Goal: Information Seeking & Learning: Learn about a topic

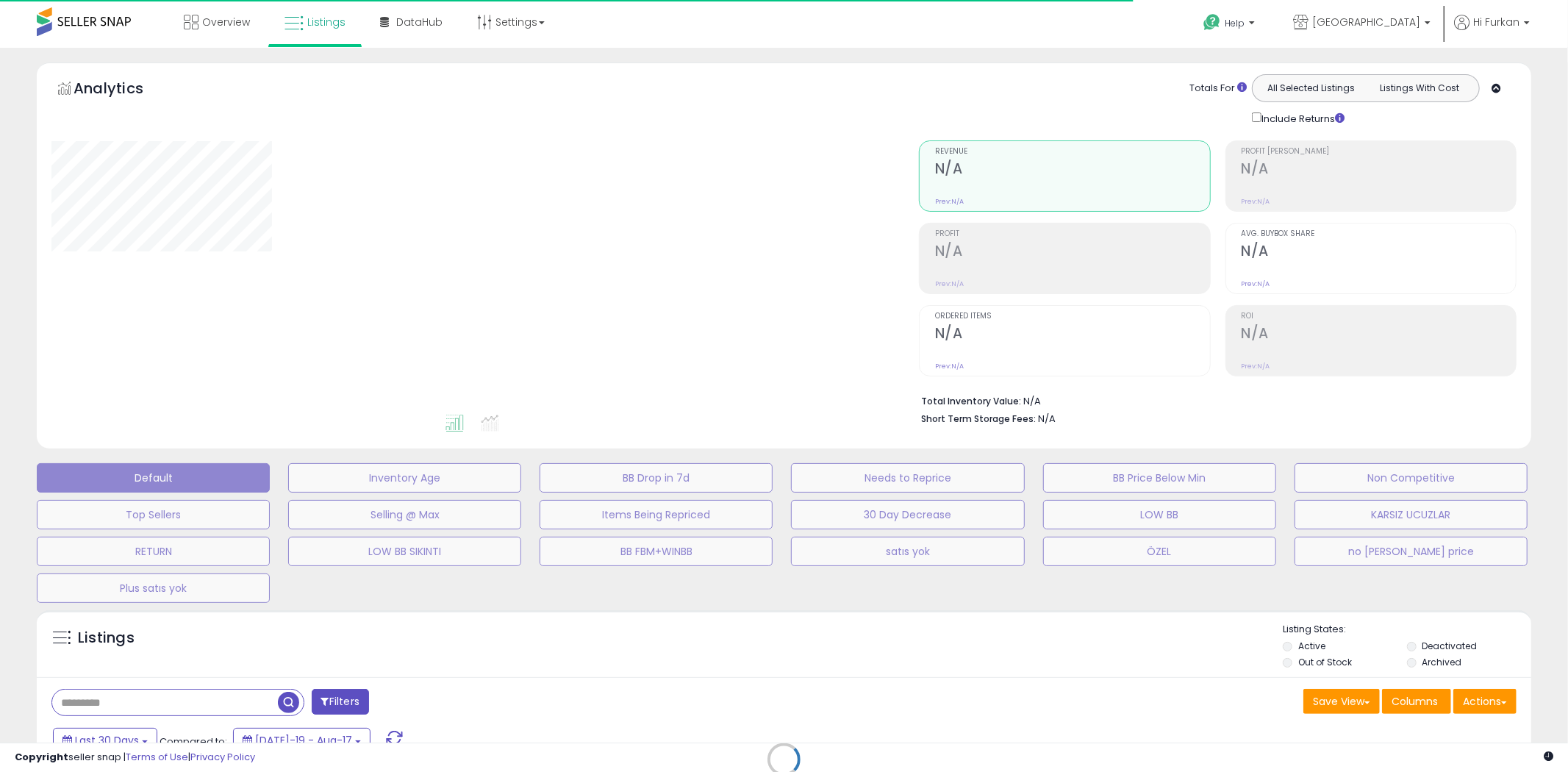
type input "**********"
select select "**"
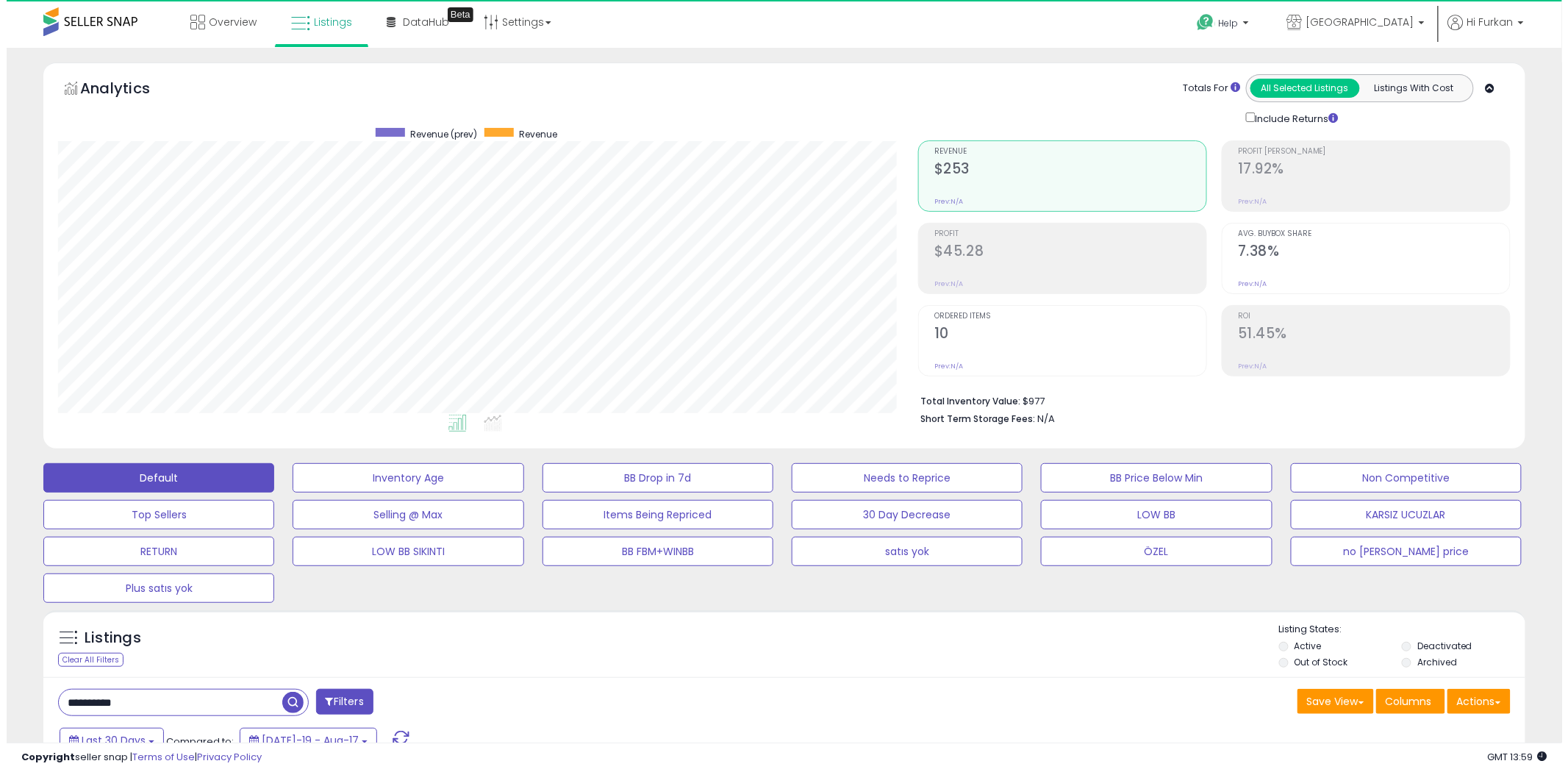
scroll to position [301, 860]
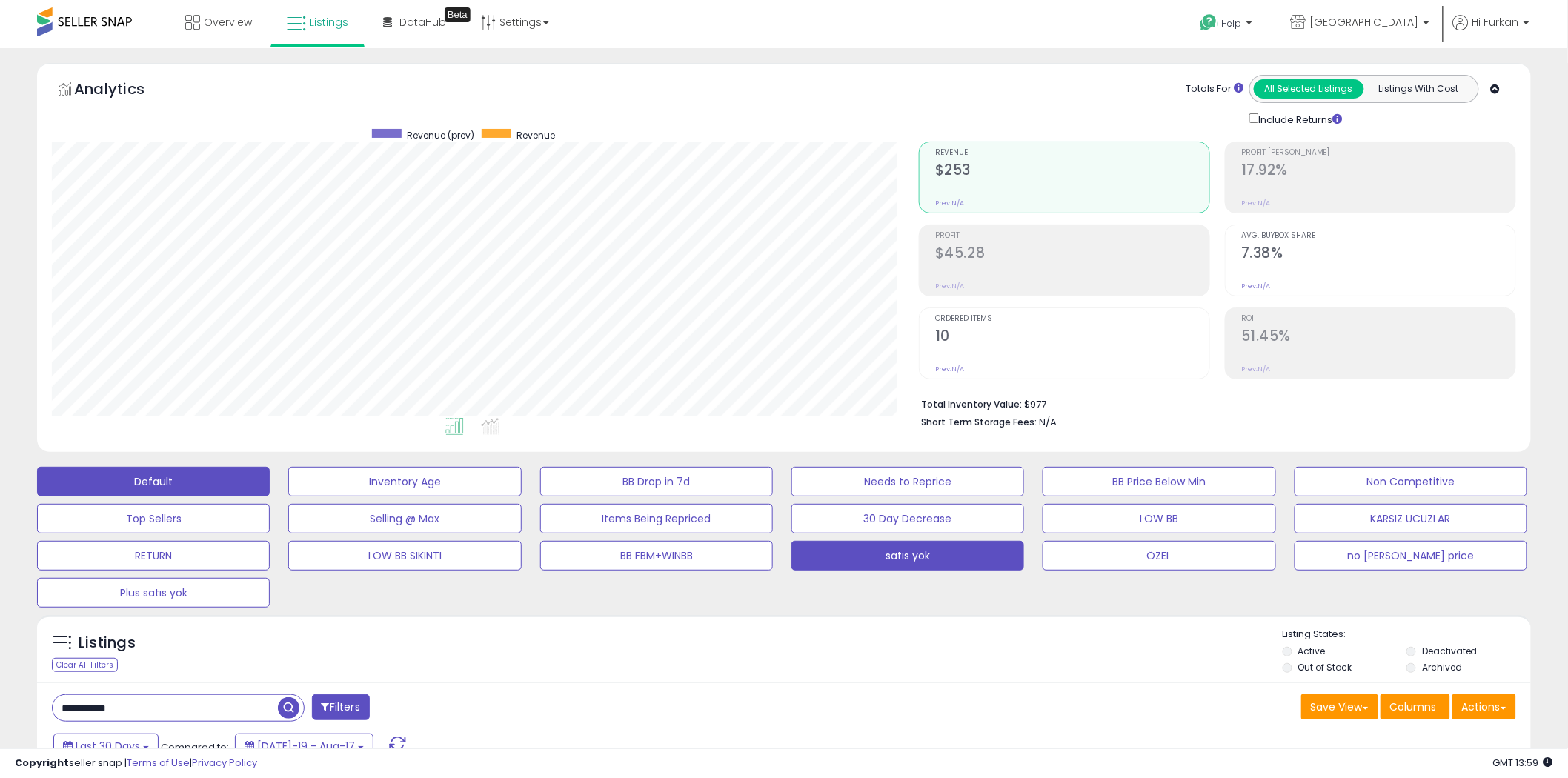
click at [914, 565] on button "satıs yok" at bounding box center [908, 556] width 233 height 29
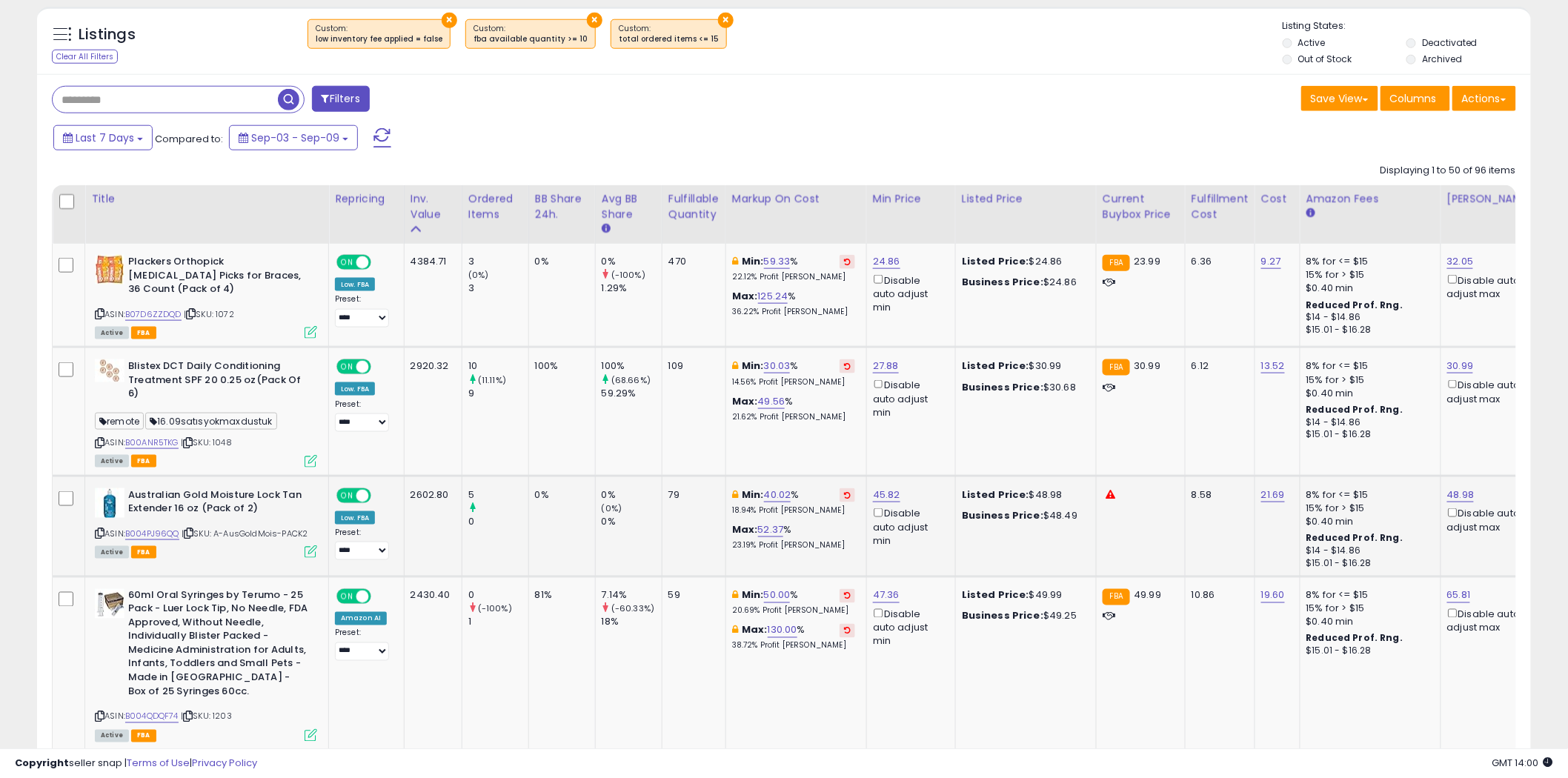
scroll to position [658, 0]
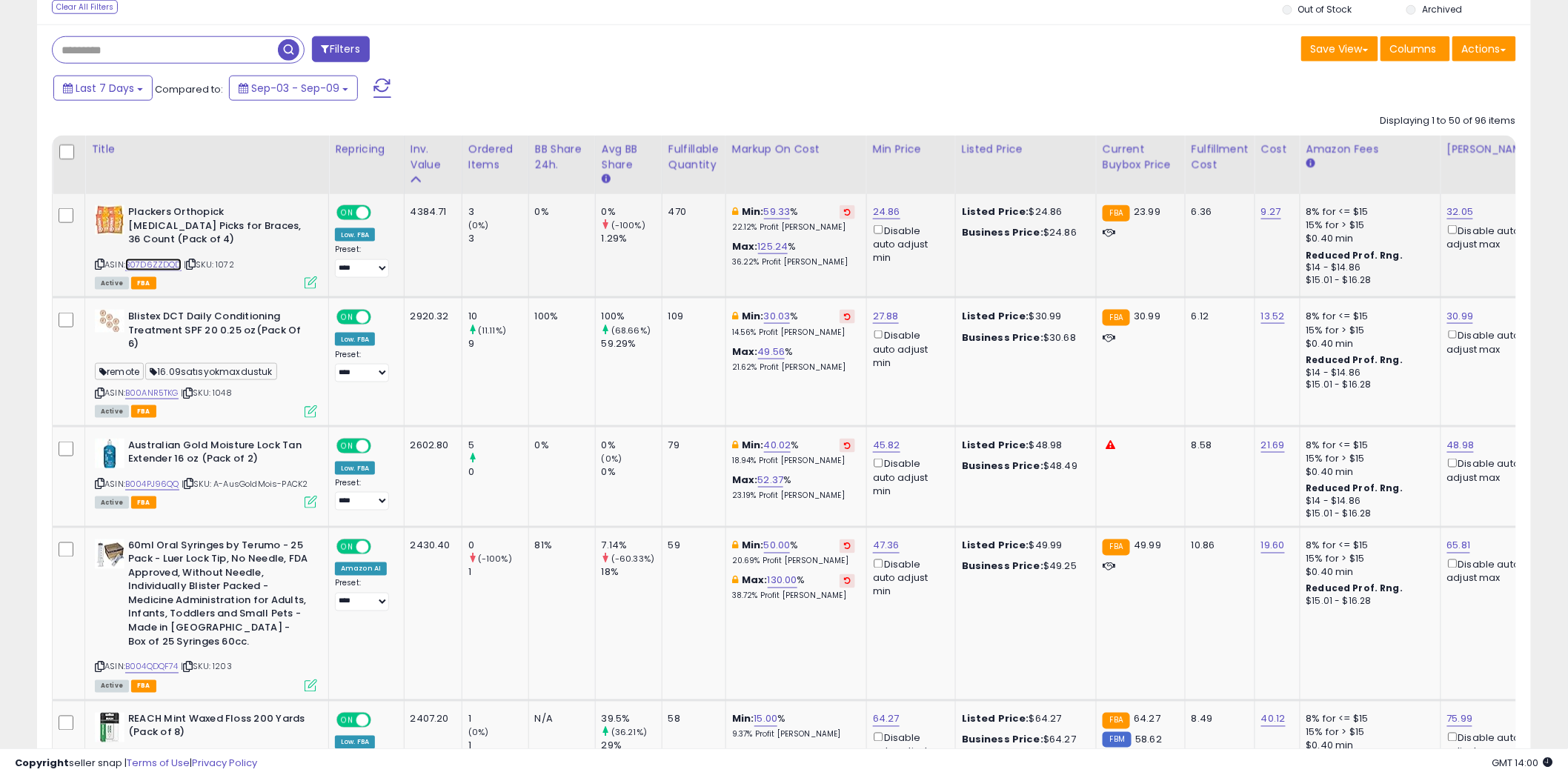
click at [157, 260] on link "B07D6ZZDQD" at bounding box center [153, 265] width 56 height 13
click at [160, 484] on link "B004PJ96QQ" at bounding box center [152, 484] width 54 height 13
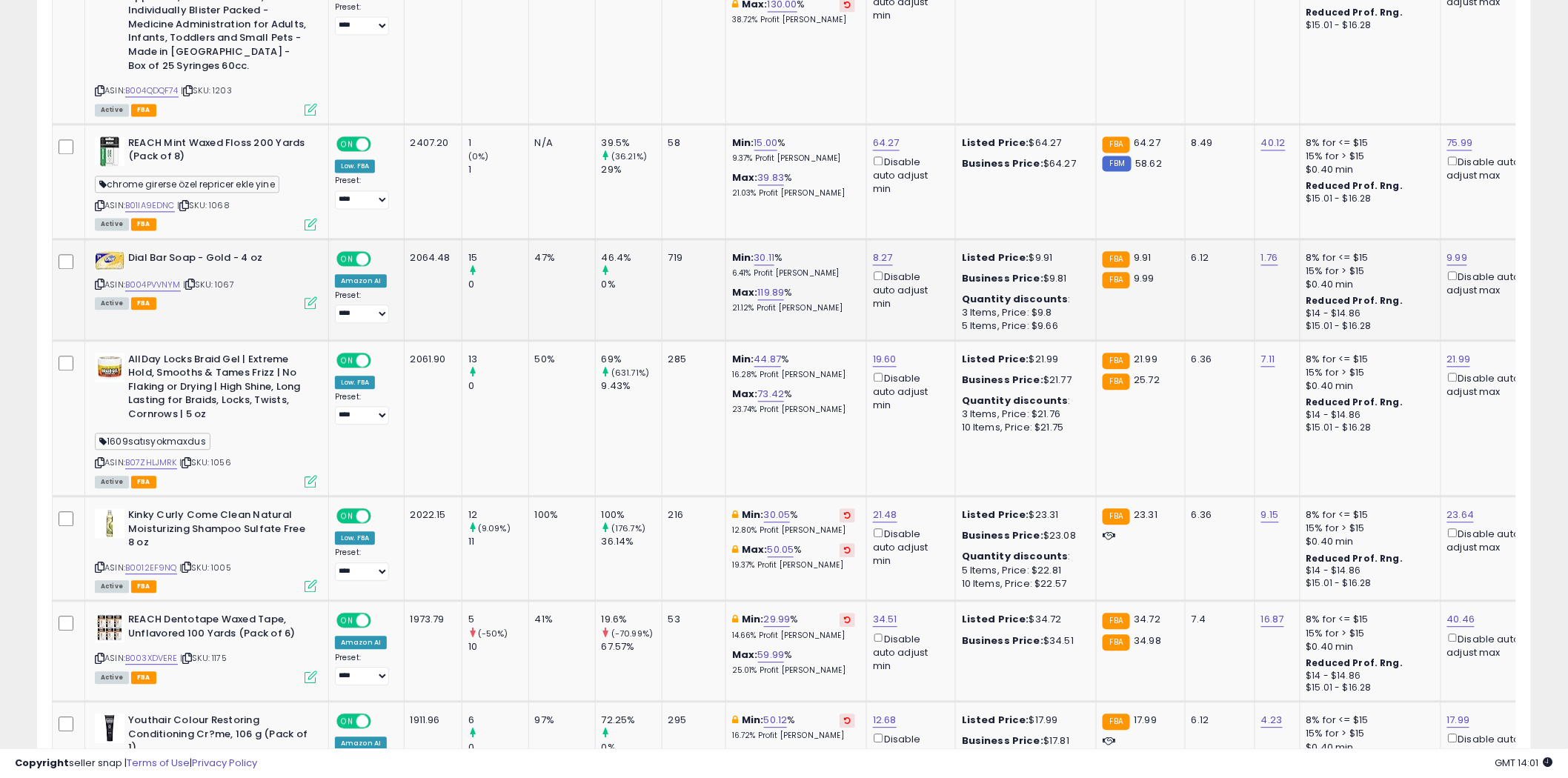
scroll to position [906, 0]
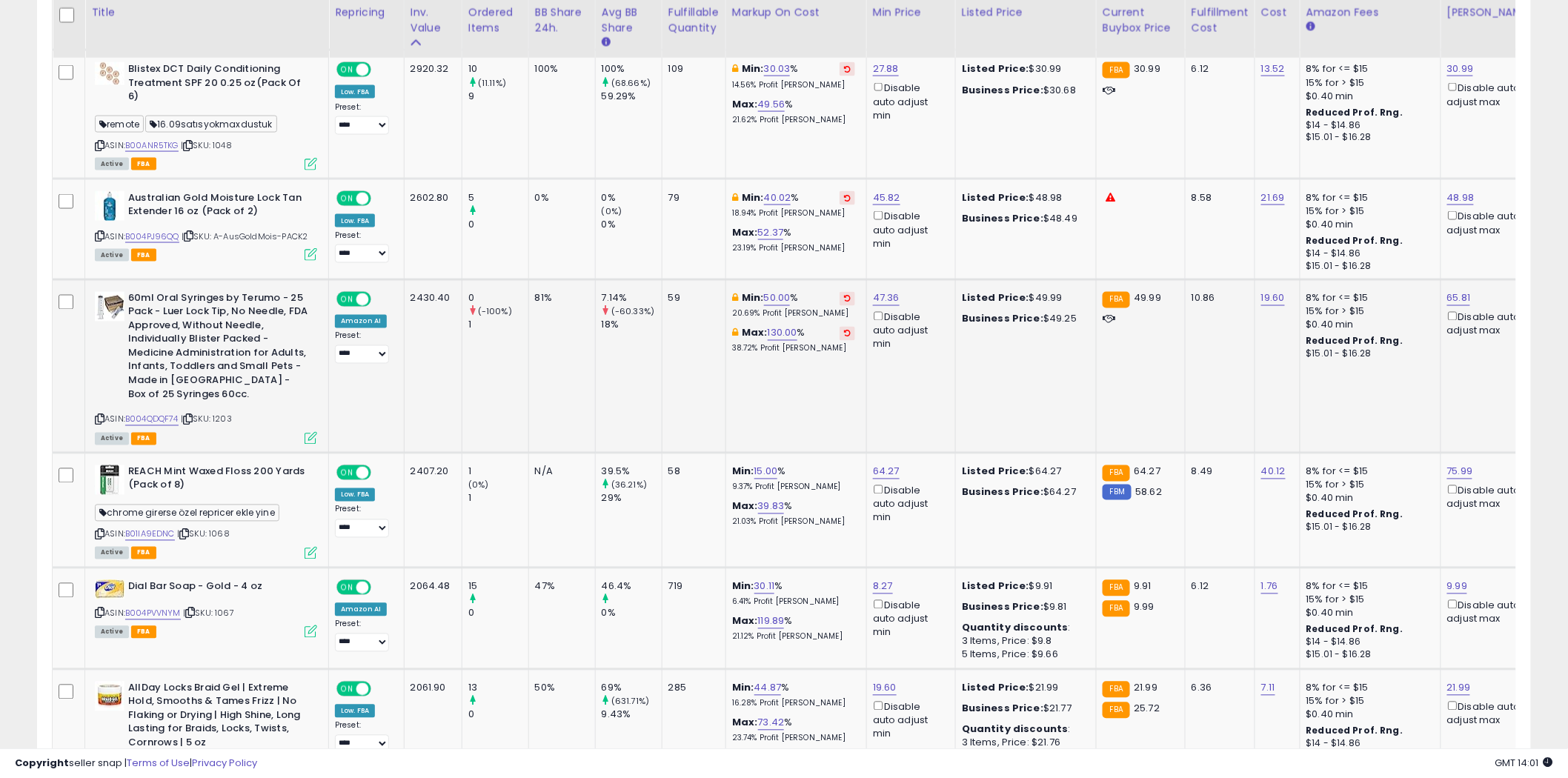
click at [138, 425] on div "ASIN: B004QDQF74 | SKU: 1203 Active FBA" at bounding box center [205, 367] width 222 height 151
click at [138, 423] on link "B004QDQF74" at bounding box center [152, 420] width 53 height 13
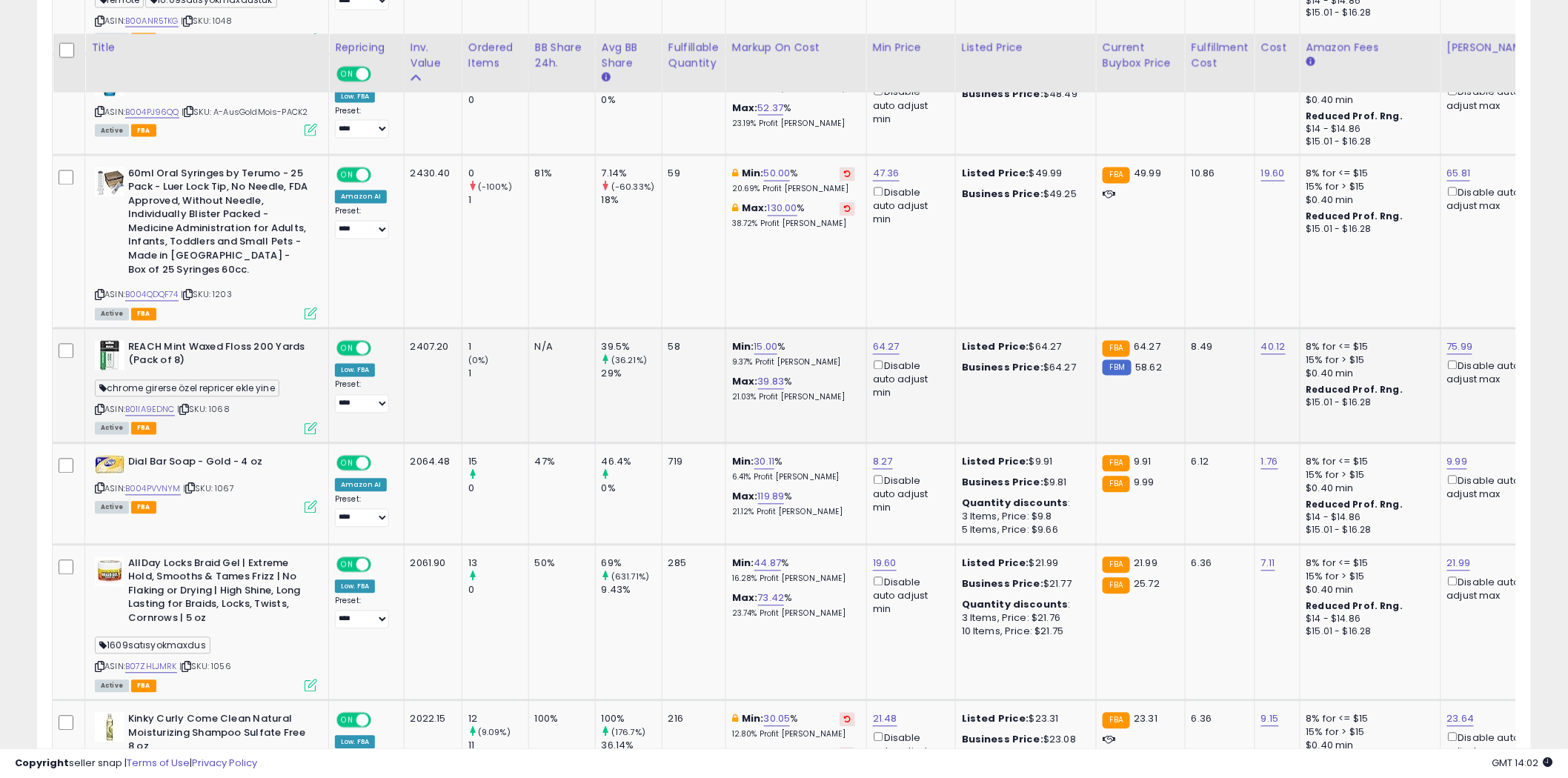
scroll to position [1071, 0]
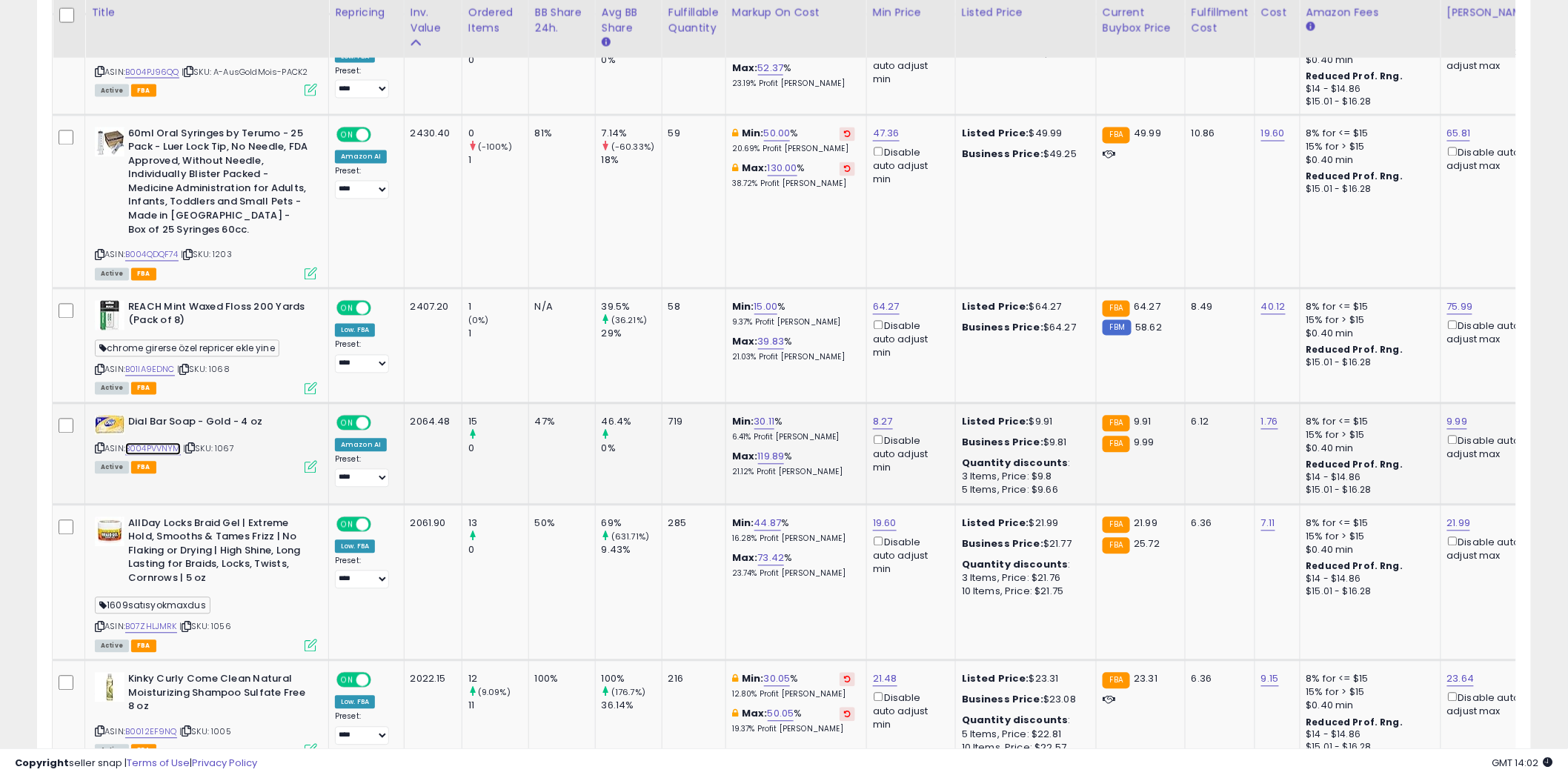
click at [171, 445] on link "B004PVVNYM" at bounding box center [153, 450] width 56 height 13
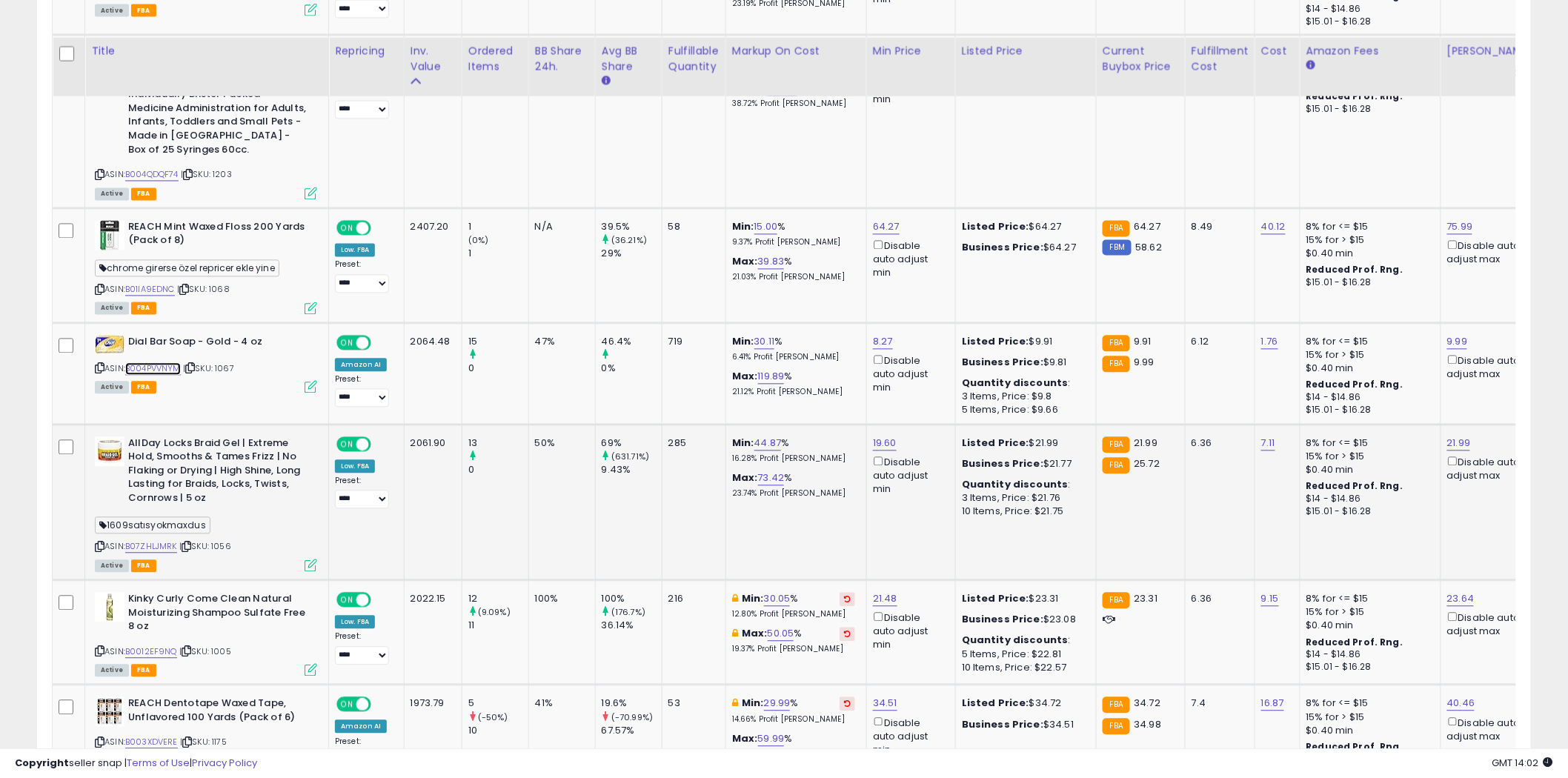
scroll to position [1235, 0]
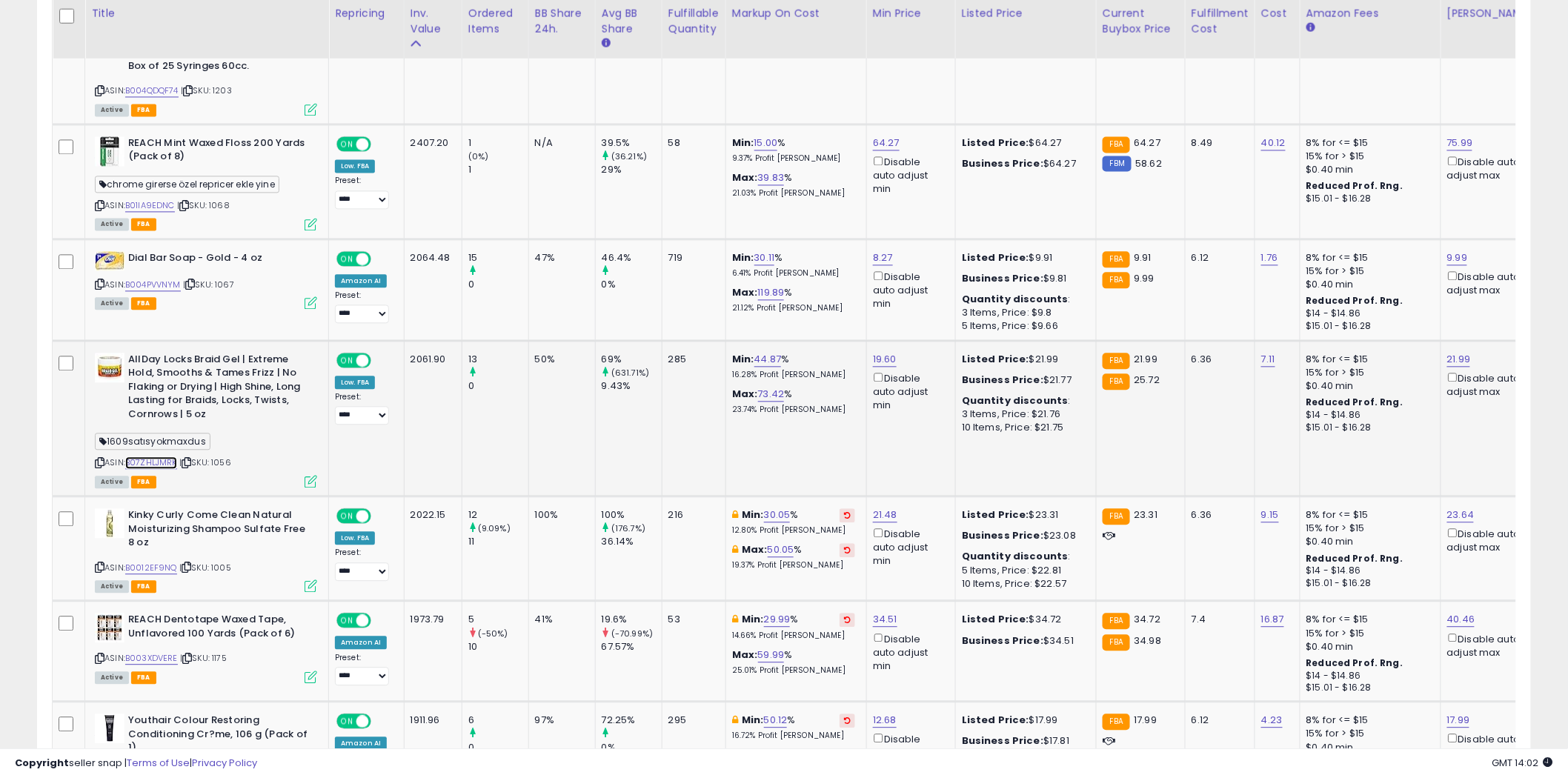
click at [154, 464] on link "B07ZHLJMRK" at bounding box center [151, 463] width 52 height 13
click at [165, 561] on link "B0012EF9NQ" at bounding box center [151, 568] width 52 height 13
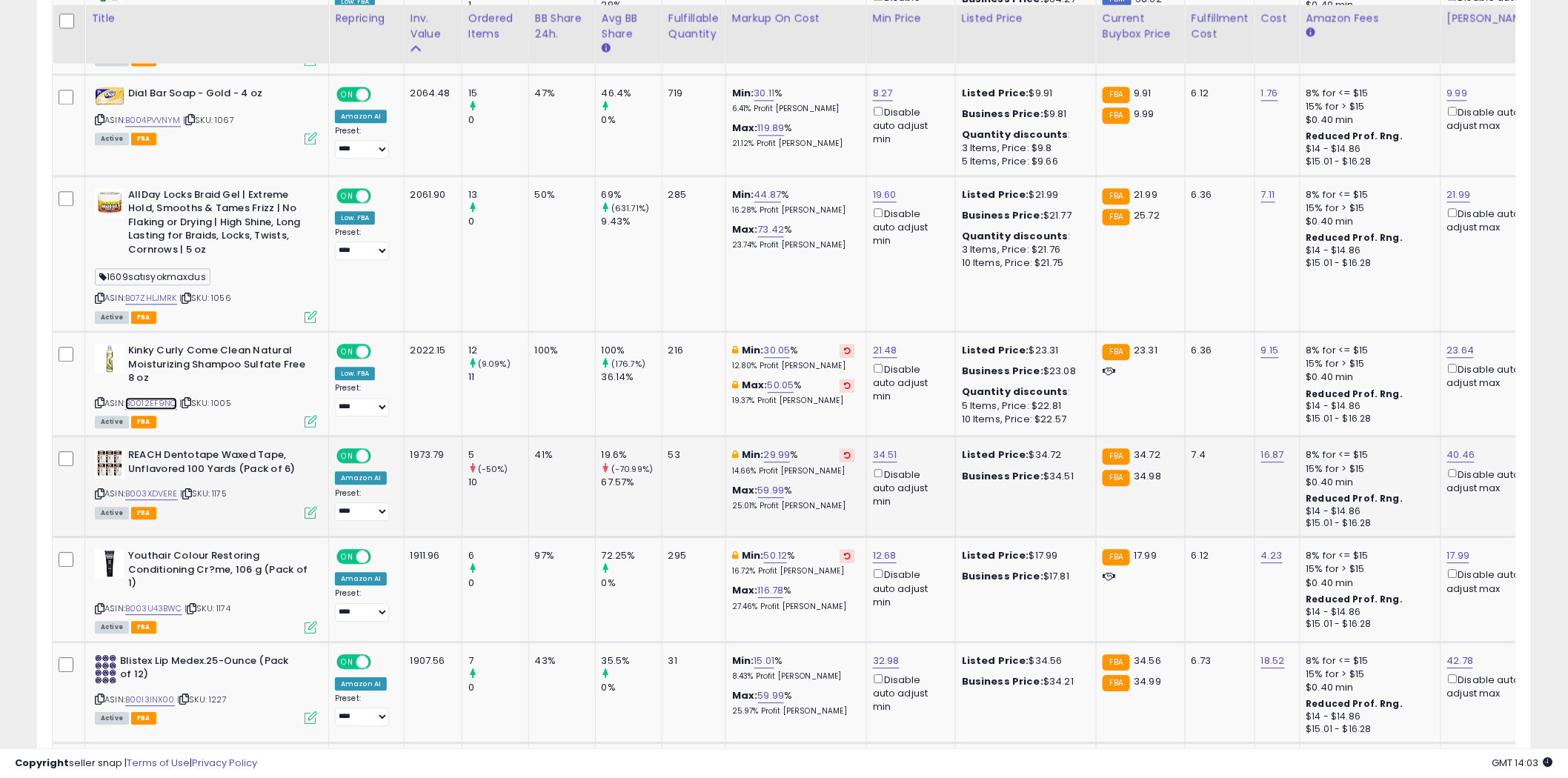
scroll to position [1483, 0]
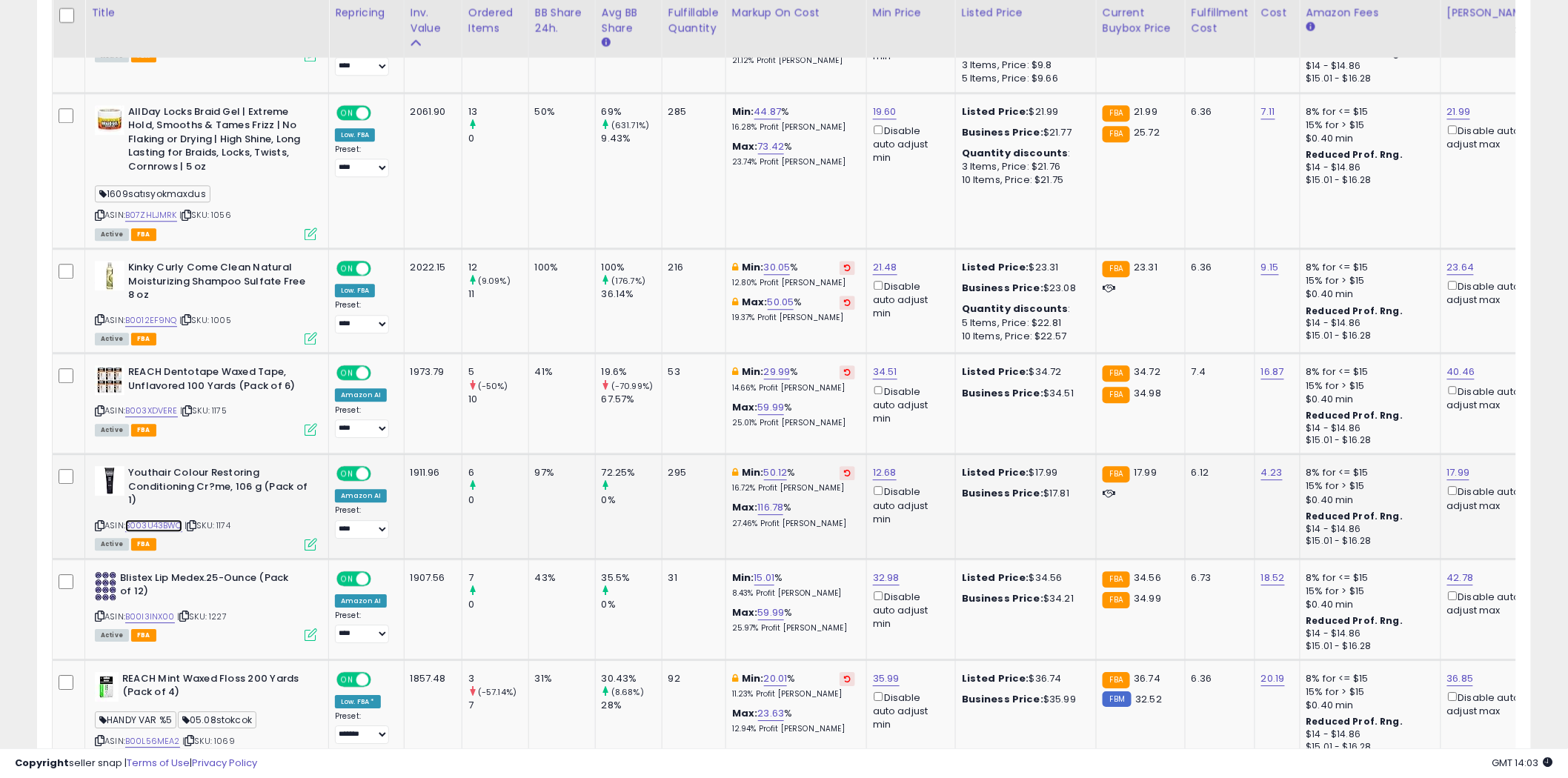
click at [171, 525] on link "B003U43BWC" at bounding box center [154, 526] width 57 height 13
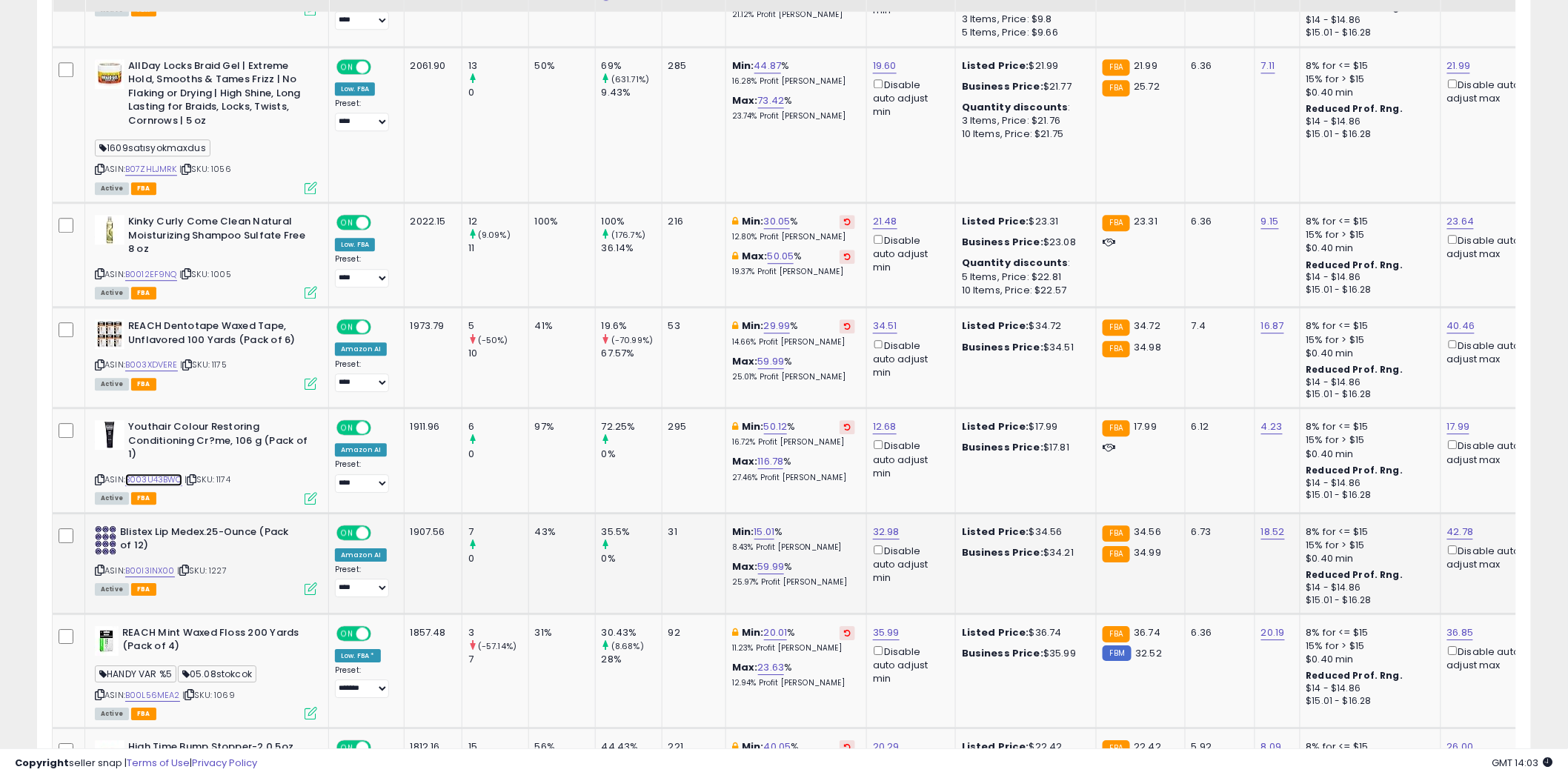
scroll to position [1564, 0]
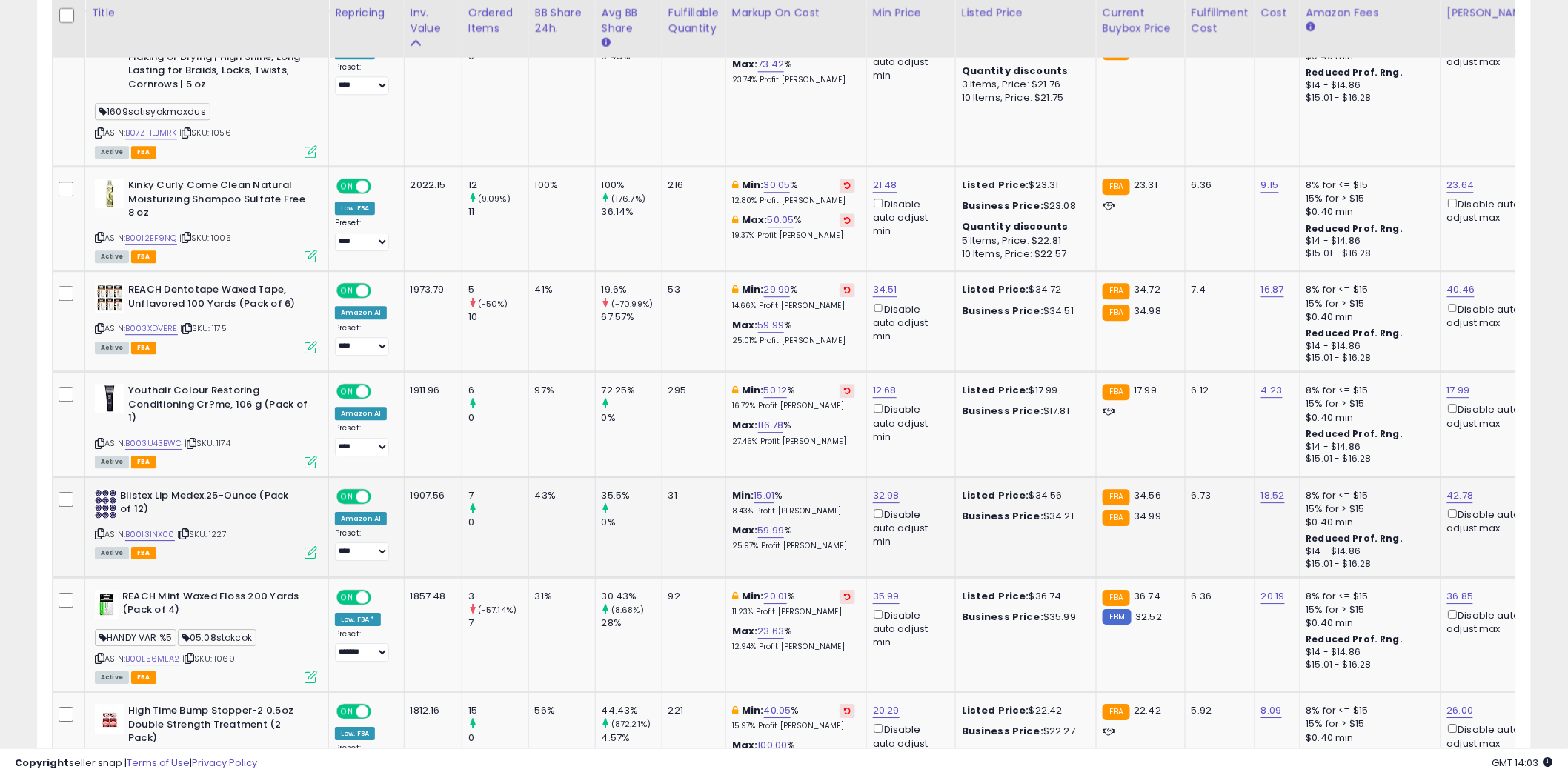
click at [145, 536] on div "ASIN: B00I3INX00 | SKU: 1227 Active FBA" at bounding box center [205, 523] width 222 height 69
click at [145, 534] on link "B00I3INX00" at bounding box center [150, 535] width 50 height 13
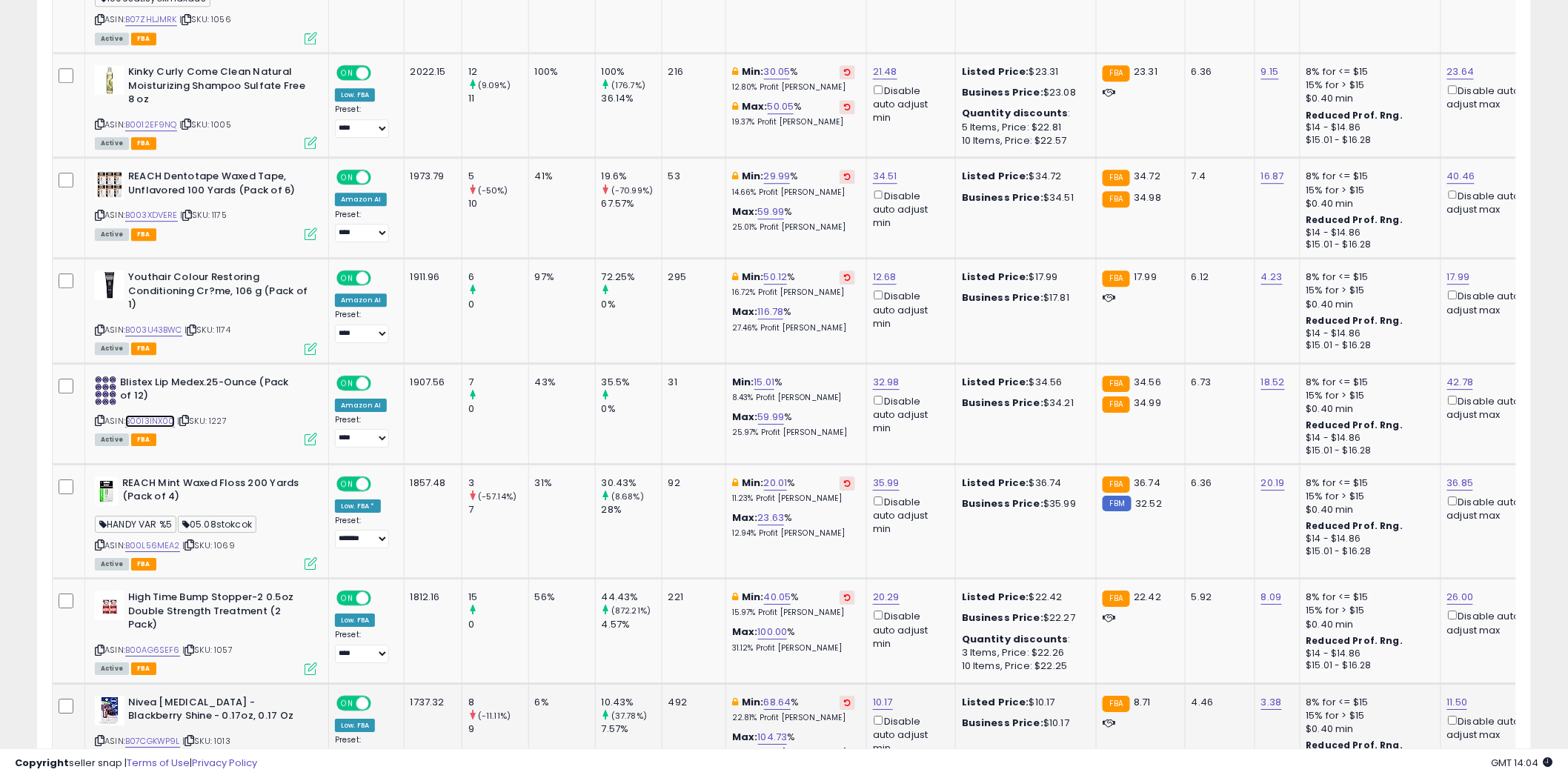
scroll to position [1812, 0]
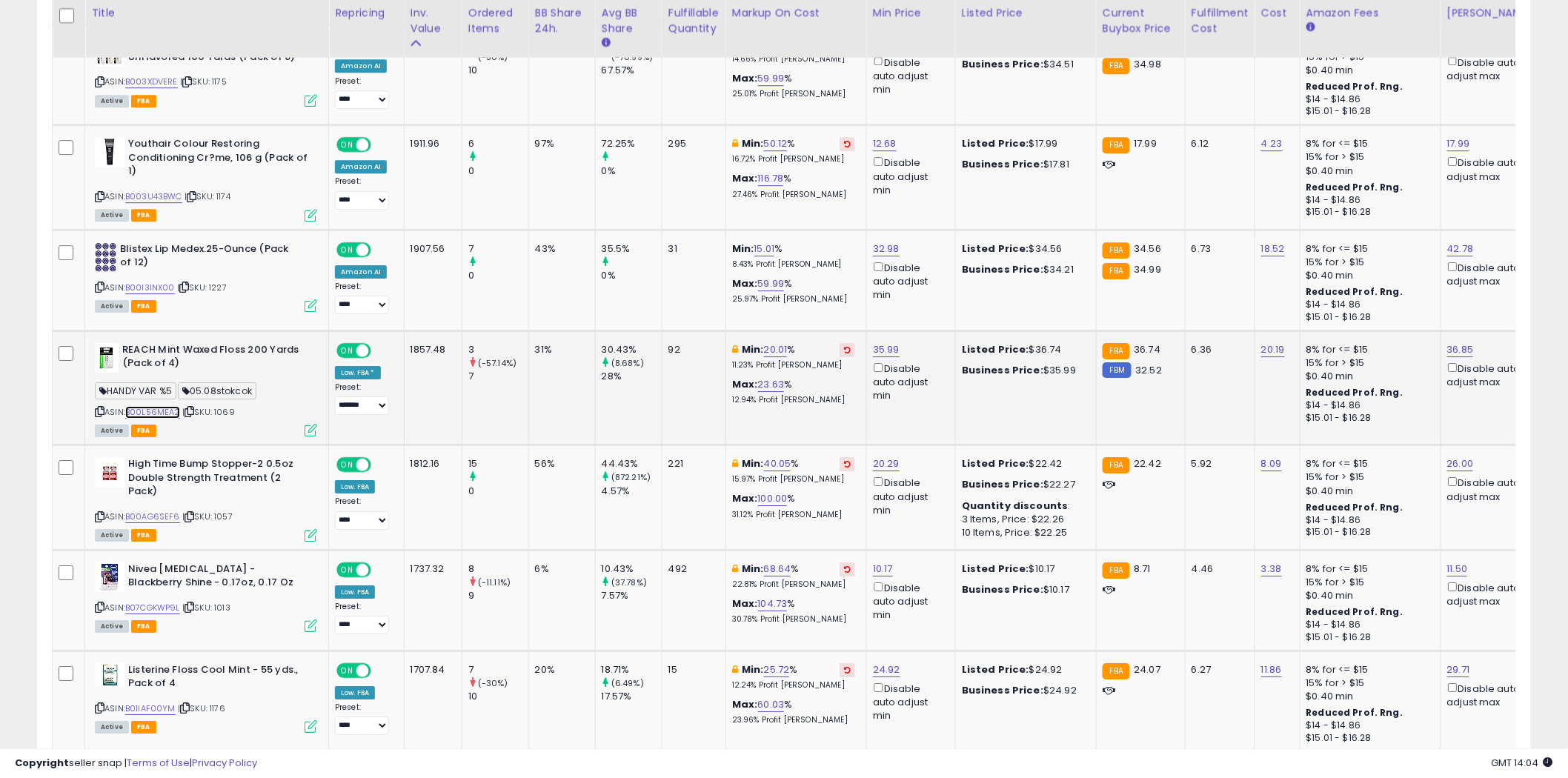
click at [167, 406] on link "B00L56MEA2" at bounding box center [153, 413] width 55 height 13
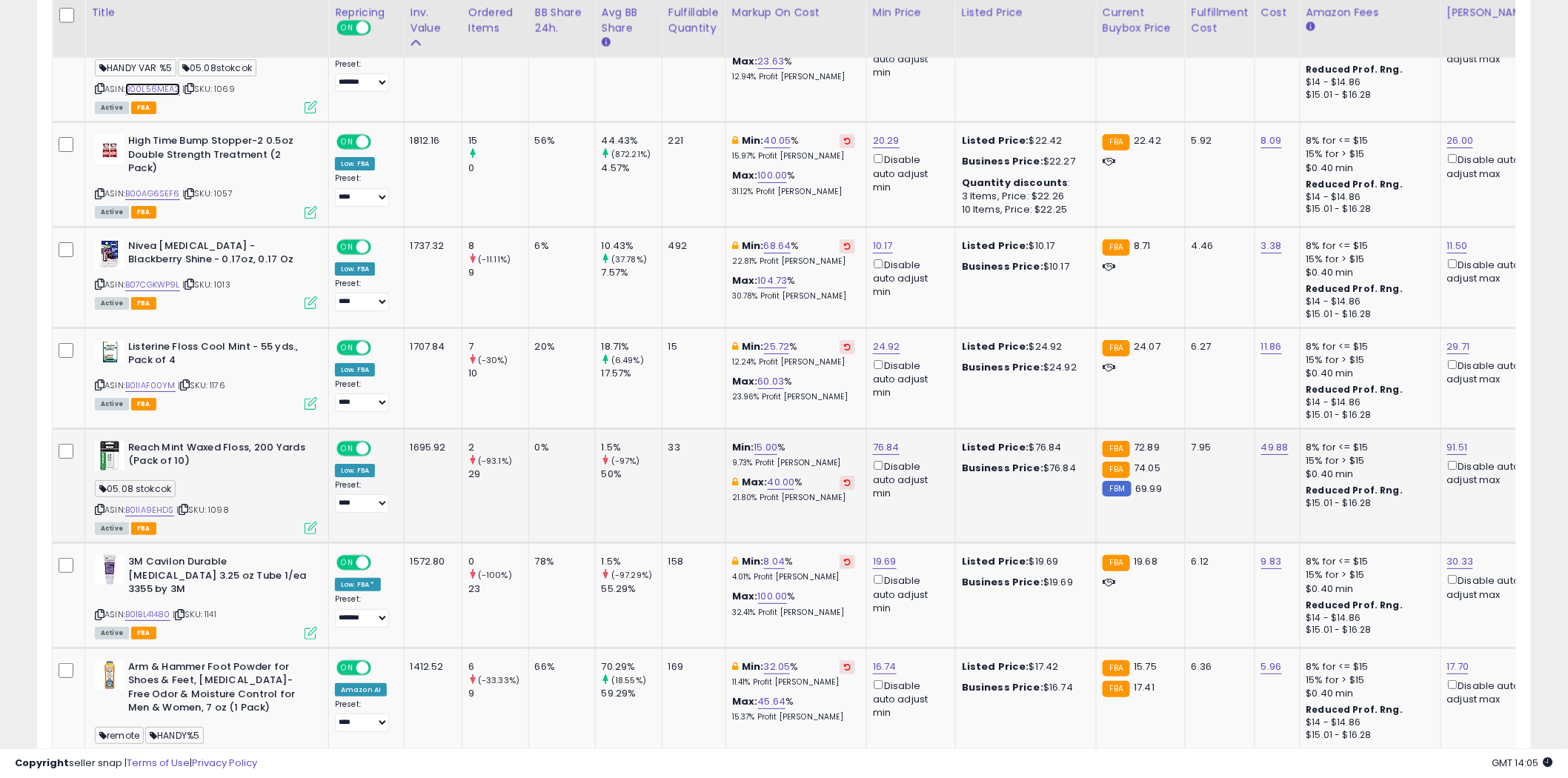
scroll to position [2140, 0]
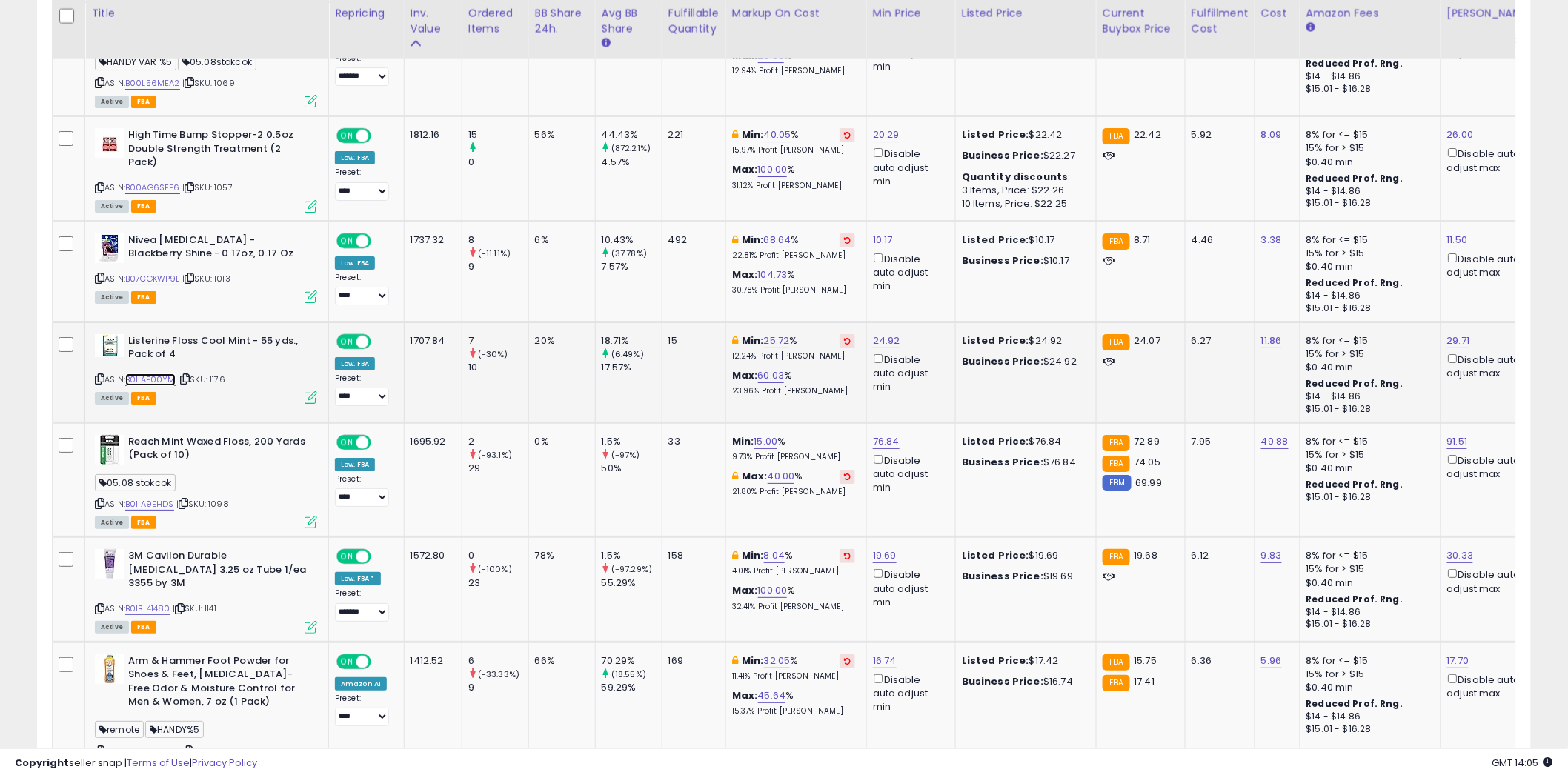
click at [145, 373] on link "B01IAF00YM" at bounding box center [150, 380] width 50 height 13
click at [152, 498] on link "B01IA9EHDS" at bounding box center [149, 505] width 49 height 13
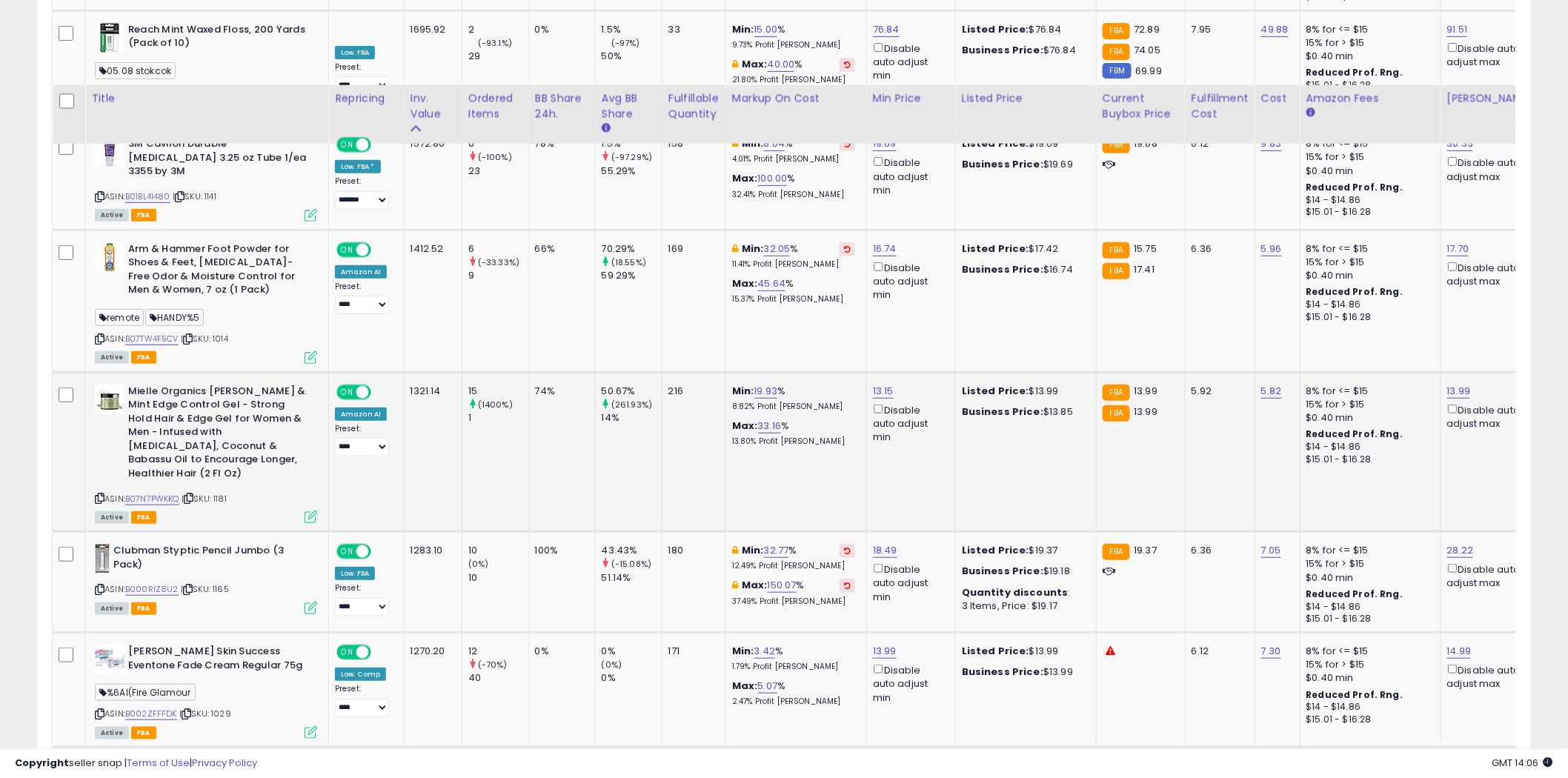
scroll to position [2717, 0]
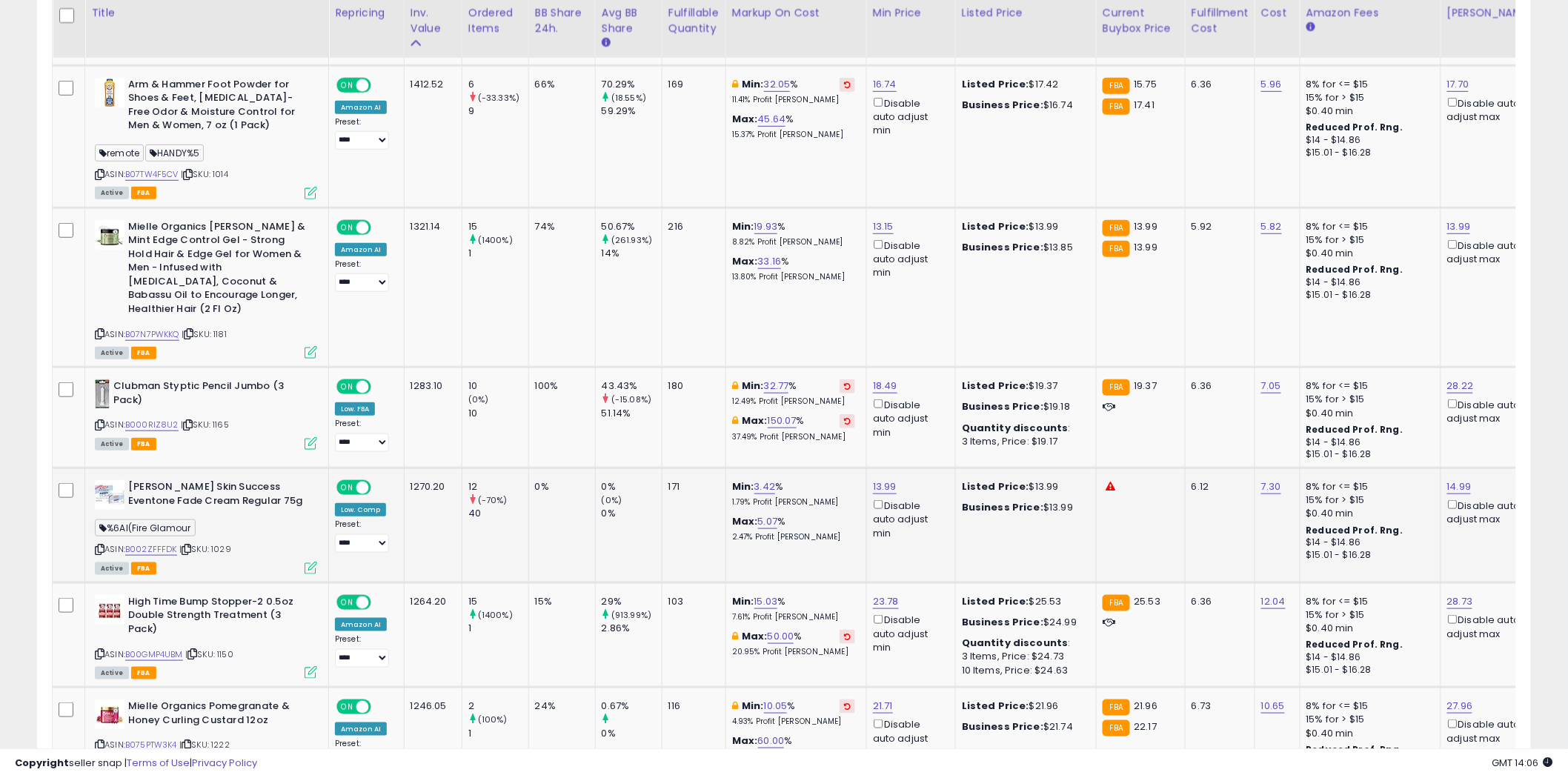
click at [168, 514] on div "ASIN: B002ZFFFDK | SKU: 1029 Active FBA" at bounding box center [205, 527] width 222 height 93
click at [167, 543] on link "B002ZFFFDK" at bounding box center [151, 550] width 52 height 13
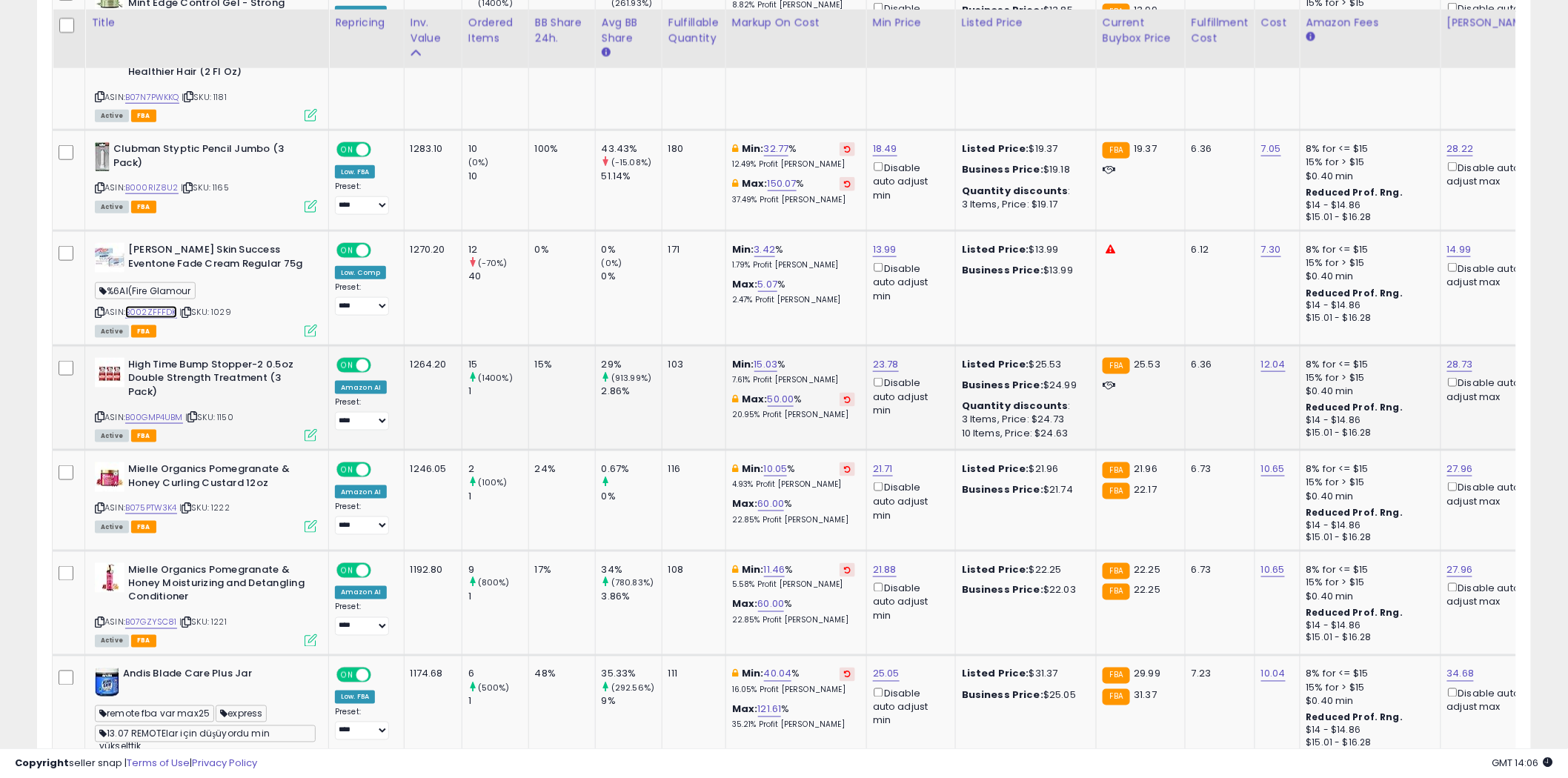
scroll to position [2965, 0]
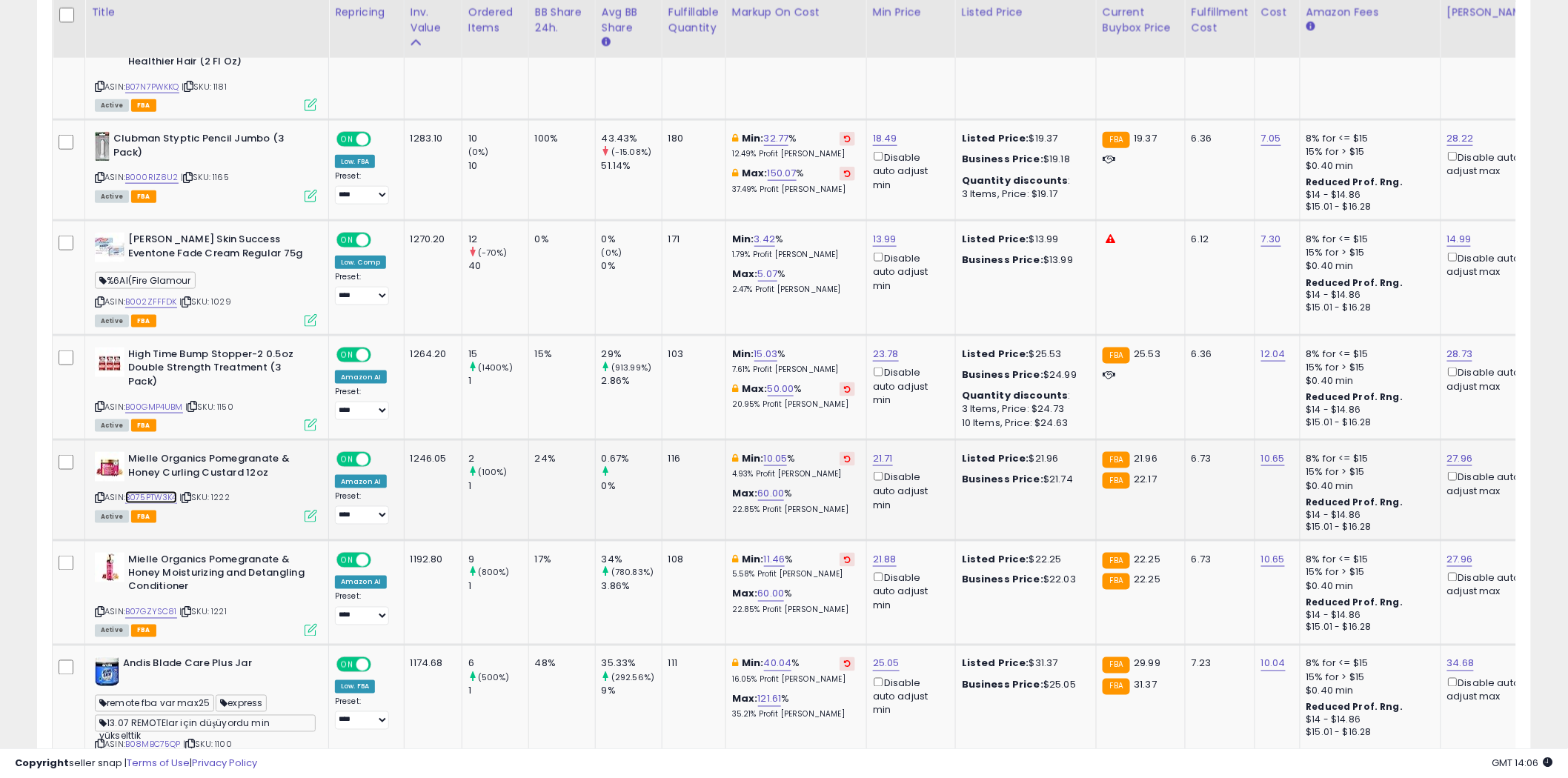
click at [160, 492] on link "B075PTW3K4" at bounding box center [151, 498] width 52 height 13
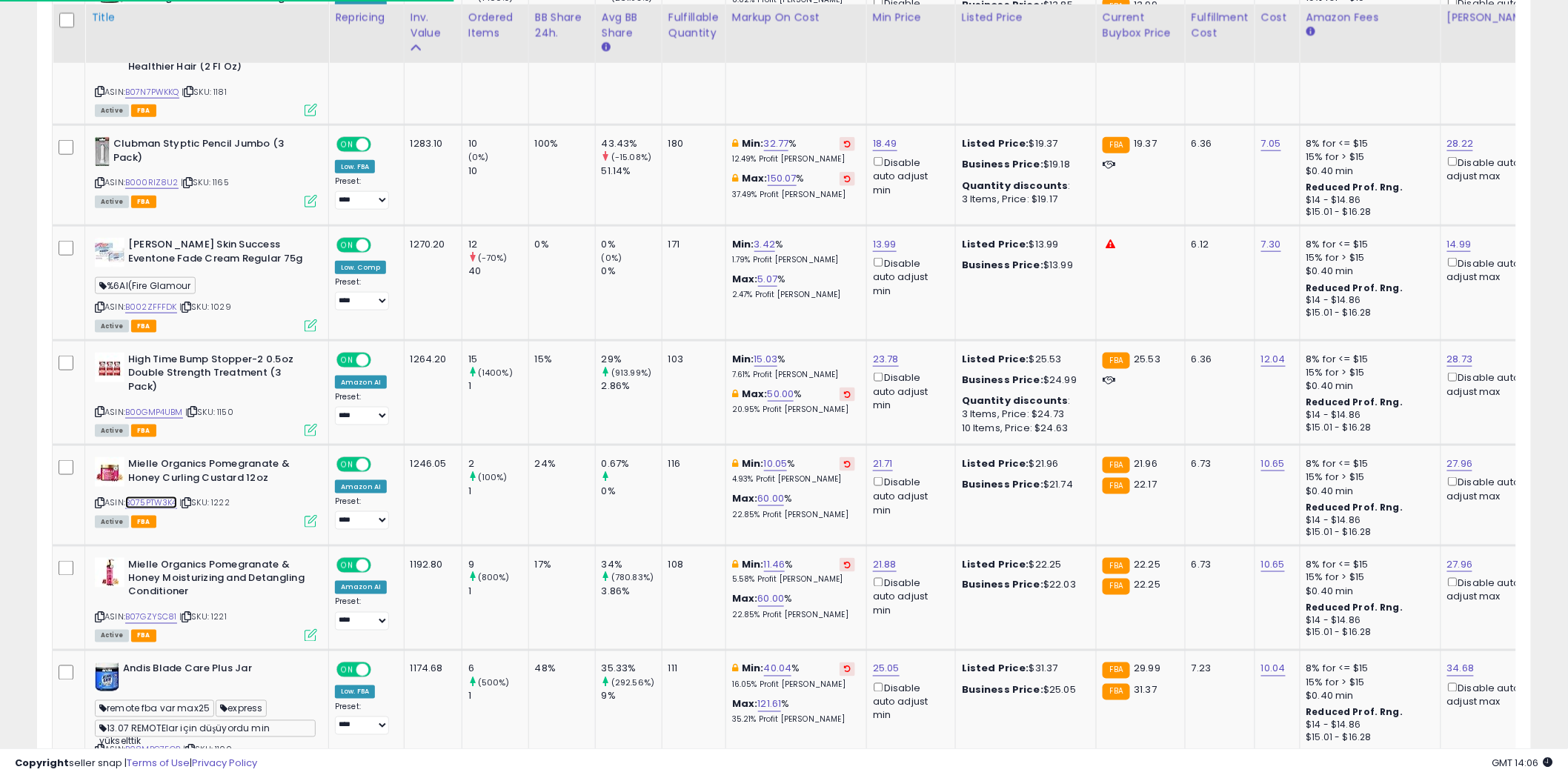
scroll to position [2635, 0]
